Goal: Task Accomplishment & Management: Complete application form

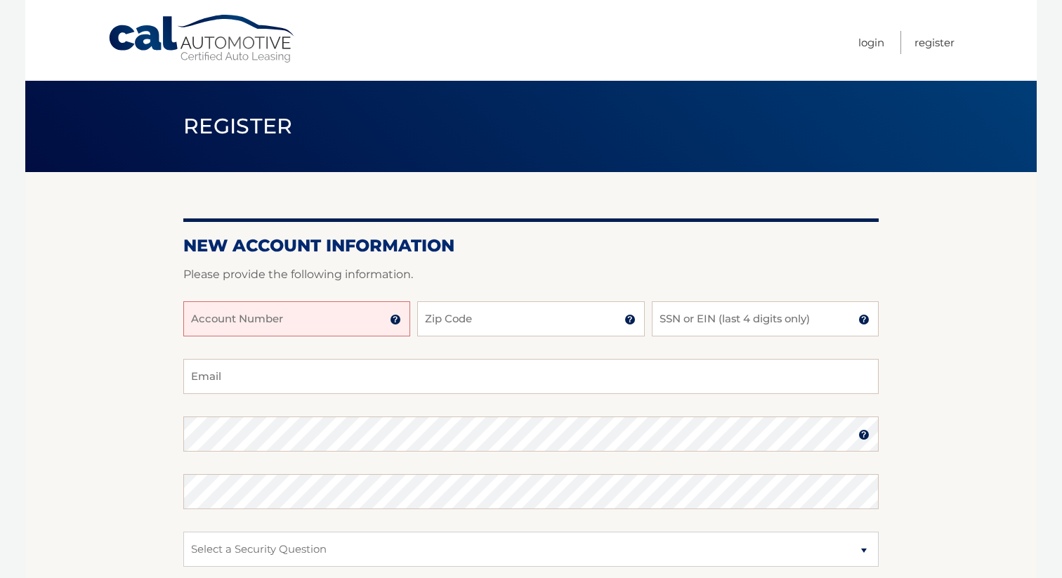
click at [226, 322] on input "Account Number" at bounding box center [296, 318] width 227 height 35
type input "44455961790"
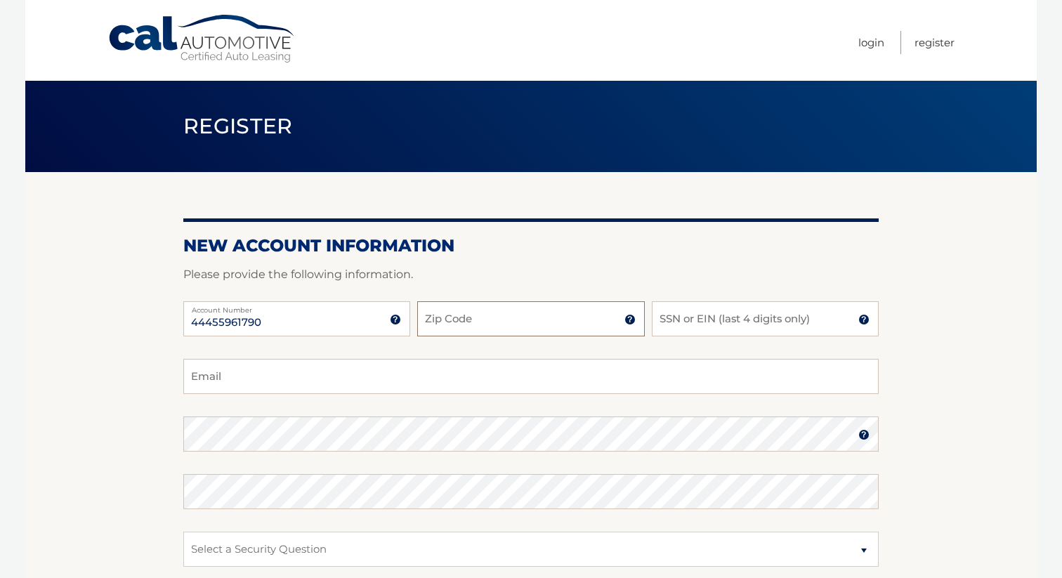
click at [460, 312] on input "Zip Code" at bounding box center [530, 318] width 227 height 35
type input "10510"
click at [657, 320] on input "SSN or EIN (last 4 digits only)" at bounding box center [765, 318] width 227 height 35
type input "0886"
click at [407, 379] on input "Email" at bounding box center [530, 376] width 695 height 35
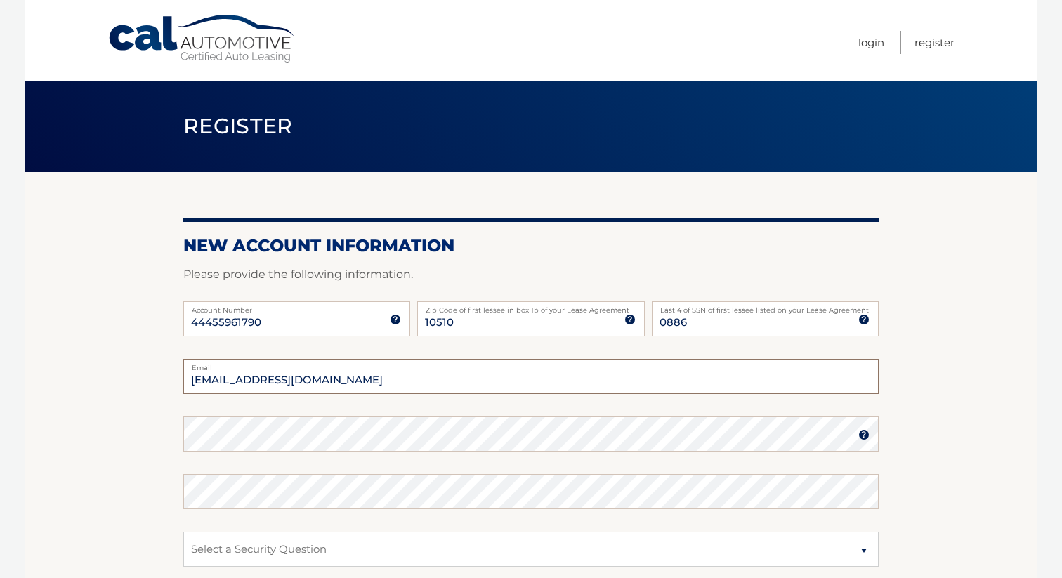
type input "[EMAIL_ADDRESS][DOMAIN_NAME]"
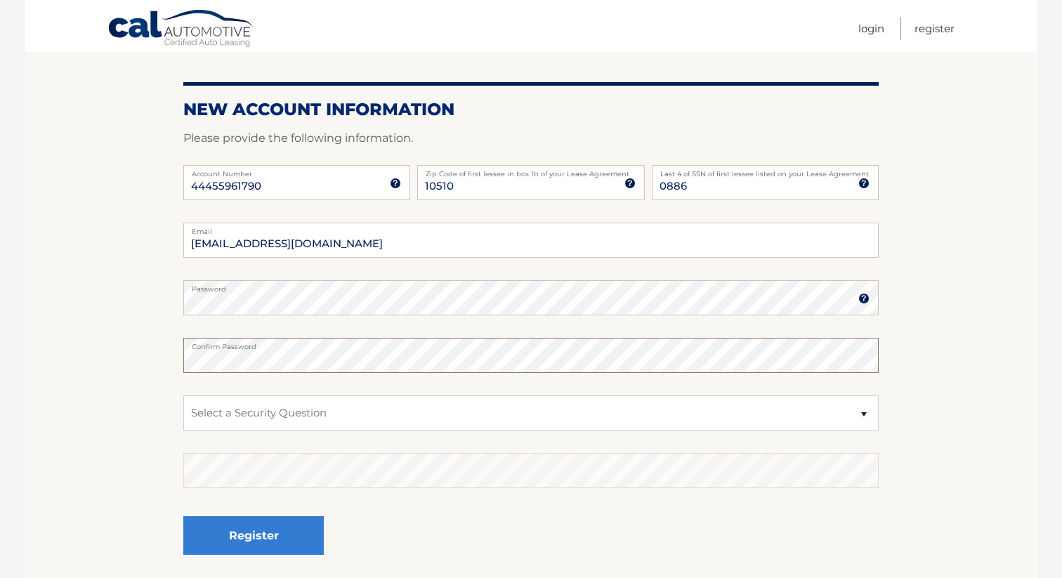
scroll to position [149, 0]
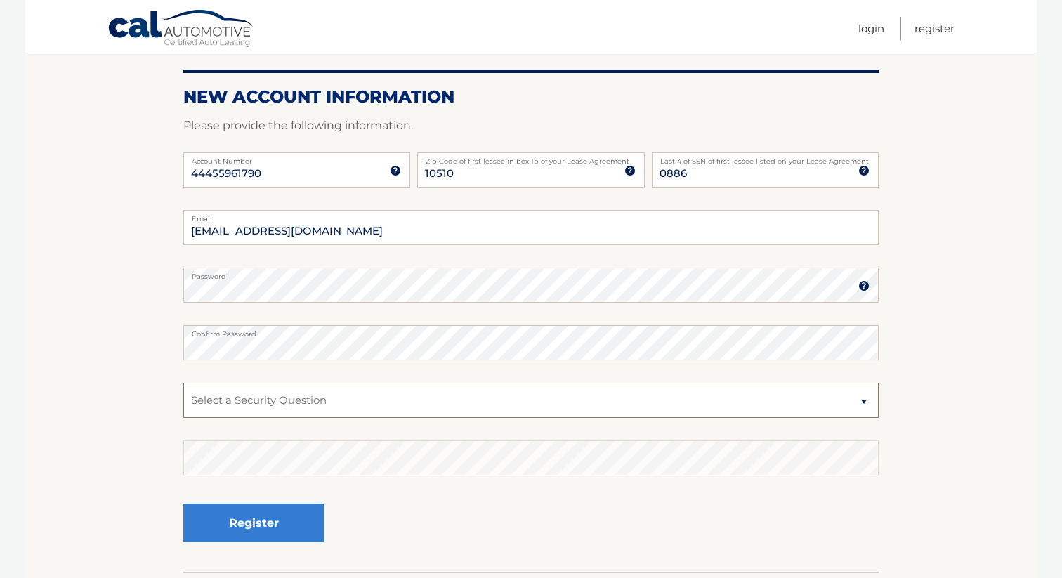
click at [221, 415] on select "Select a Security Question What was the name of your elementary school? What is…" at bounding box center [530, 400] width 695 height 35
select select "2"
click at [183, 383] on select "Select a Security Question What was the name of your elementary school? What is…" at bounding box center [530, 400] width 695 height 35
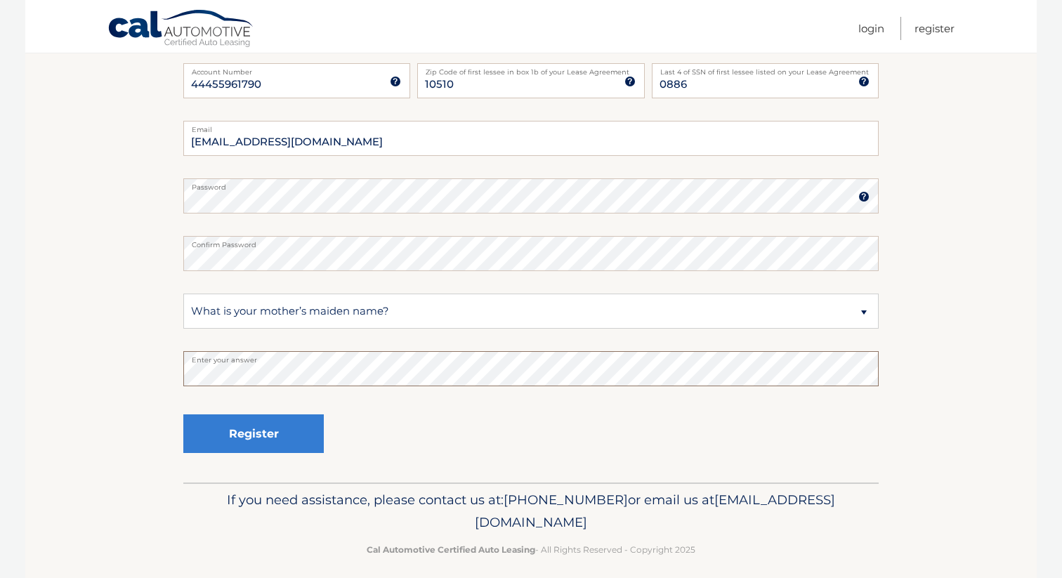
scroll to position [239, 0]
click at [249, 436] on button "Register" at bounding box center [253, 433] width 140 height 39
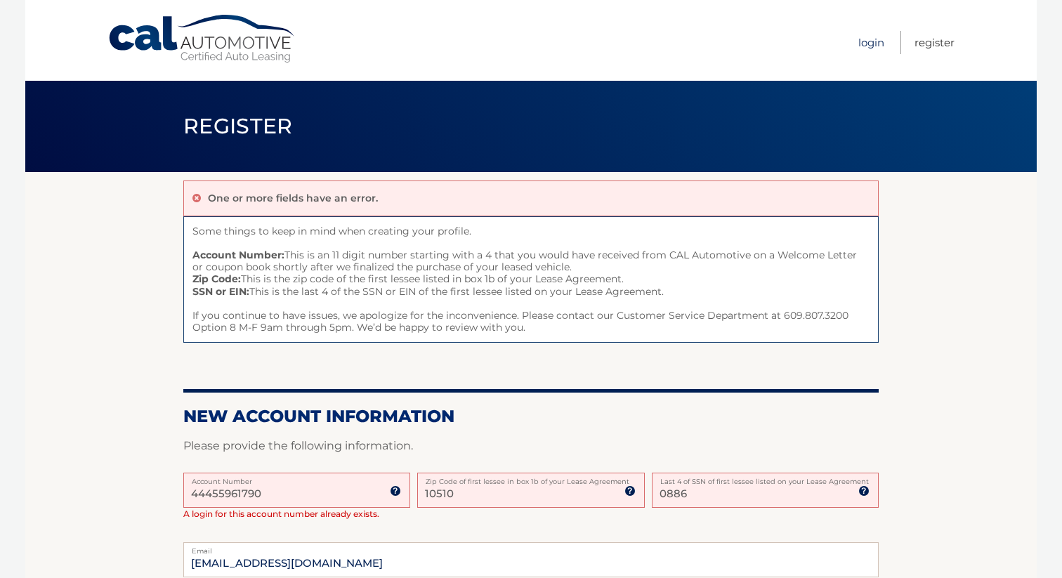
click at [868, 43] on link "Login" at bounding box center [871, 42] width 26 height 23
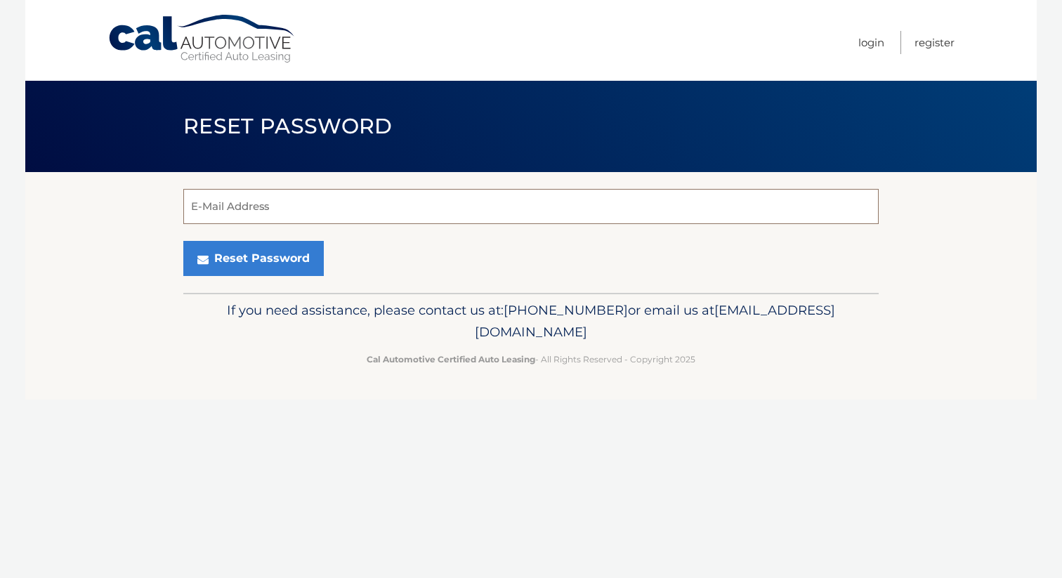
click at [288, 217] on input "E-Mail Address" at bounding box center [530, 206] width 695 height 35
click at [346, 205] on input "E-Mail Address" at bounding box center [530, 206] width 695 height 35
type input "[EMAIL_ADDRESS][DOMAIN_NAME]"
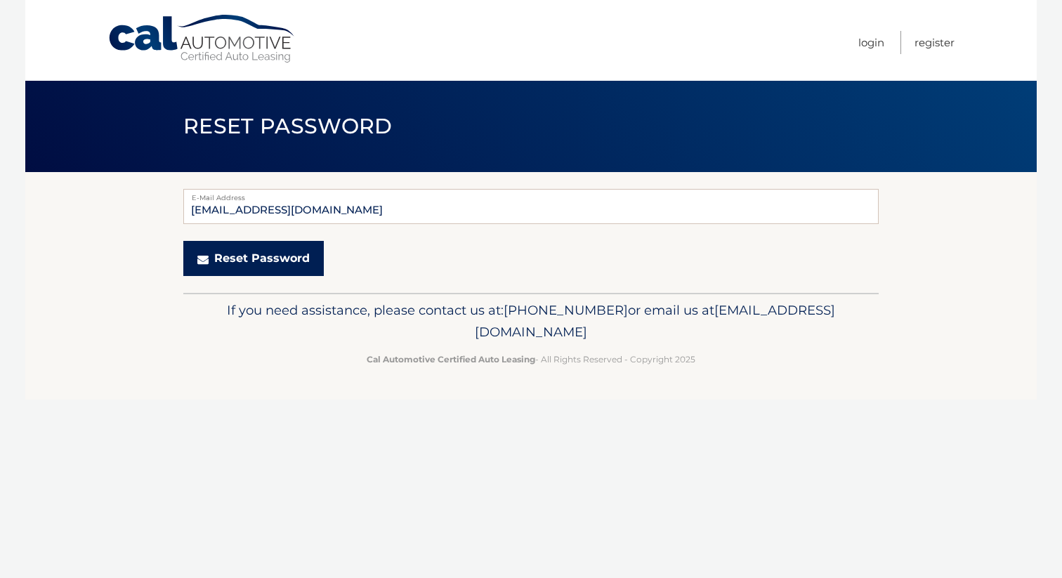
click at [260, 254] on button "Reset Password" at bounding box center [253, 258] width 140 height 35
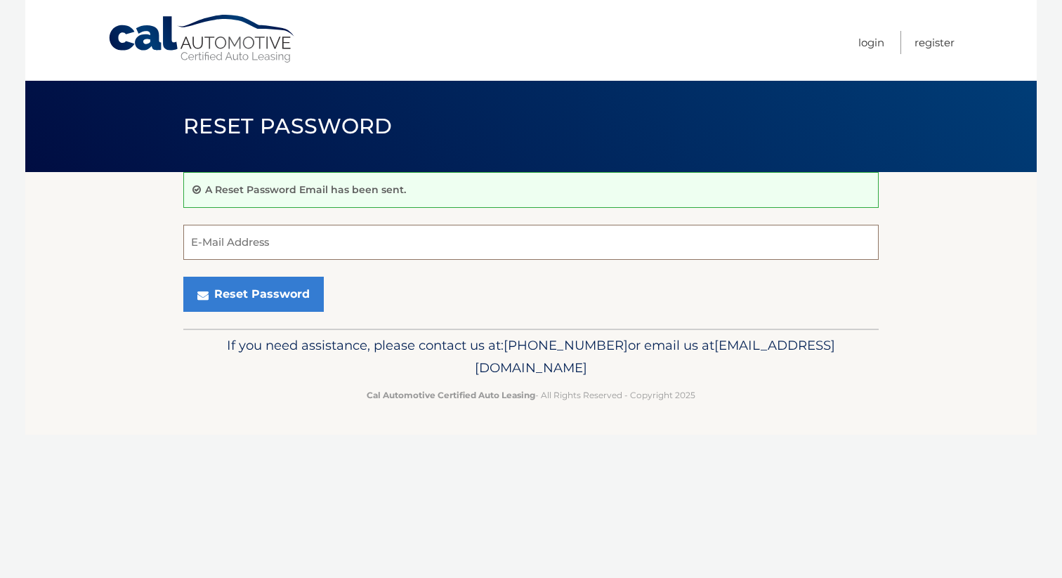
click at [259, 253] on input "E-Mail Address" at bounding box center [530, 242] width 695 height 35
type input "[EMAIL_ADDRESS][DOMAIN_NAME]"
click at [875, 41] on link "Login" at bounding box center [871, 42] width 26 height 23
